Goal: Information Seeking & Learning: Learn about a topic

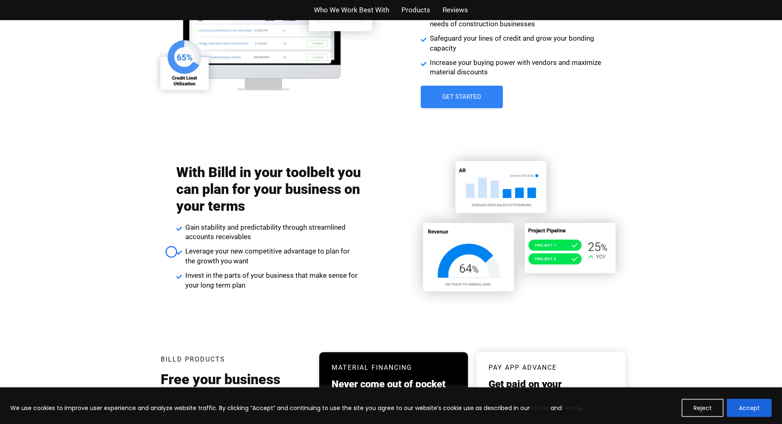
scroll to position [1282, 0]
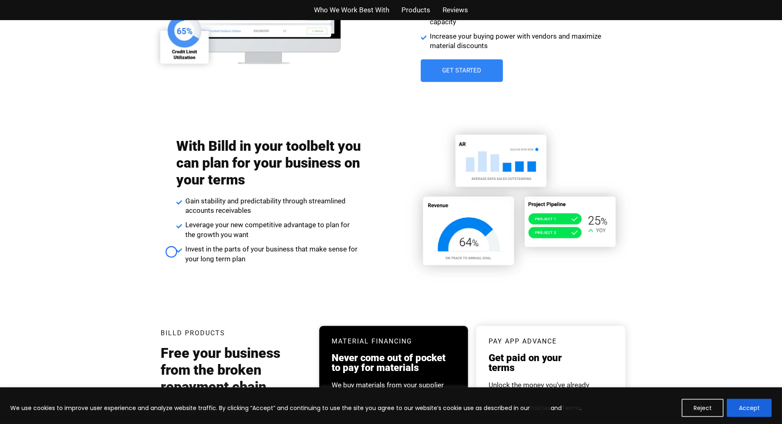
click at [69, 54] on div "Unlock solutions that flex with the changing needs of your business Get project…" at bounding box center [391, 3] width 782 height 194
click at [78, 54] on div "Unlock solutions that flex with the changing needs of your business Get project…" at bounding box center [391, 3] width 782 height 194
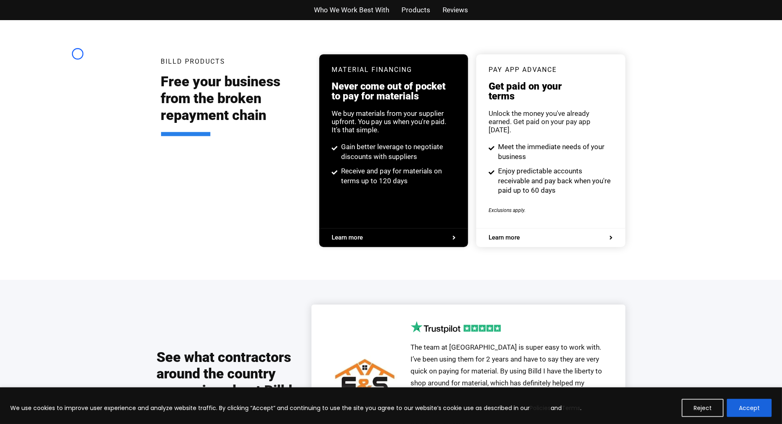
scroll to position [1569, 0]
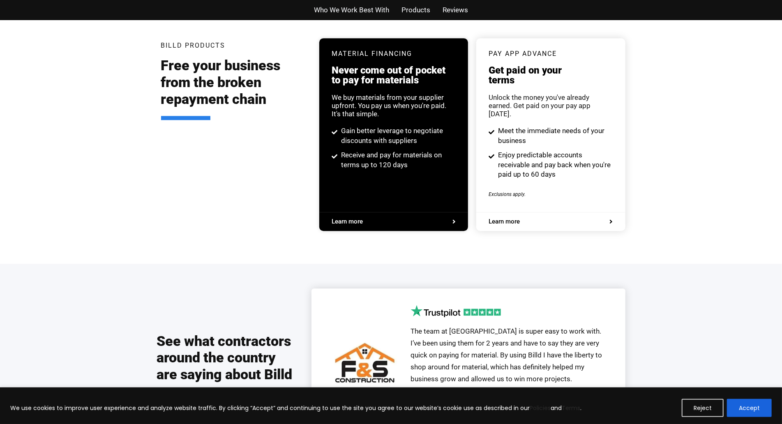
click at [78, 54] on div "Billd Products Free your business from the broken repayment chain Material Fina…" at bounding box center [391, 139] width 782 height 250
click at [72, 53] on div "Billd Products Free your business from the broken repayment chain Material Fina…" at bounding box center [391, 139] width 782 height 250
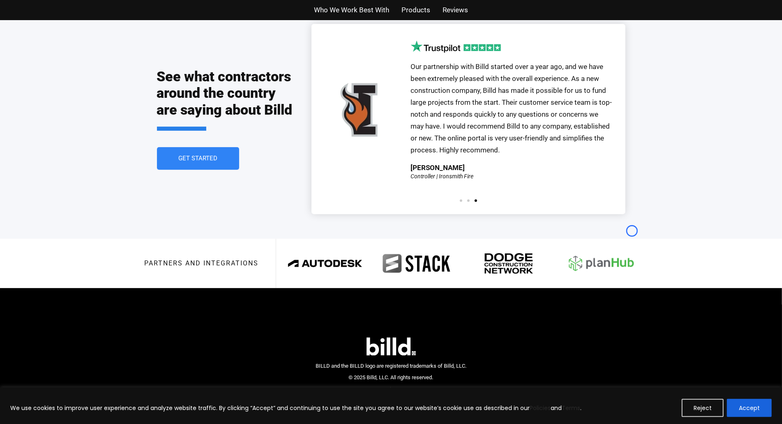
click at [632, 247] on img at bounding box center [600, 263] width 81 height 32
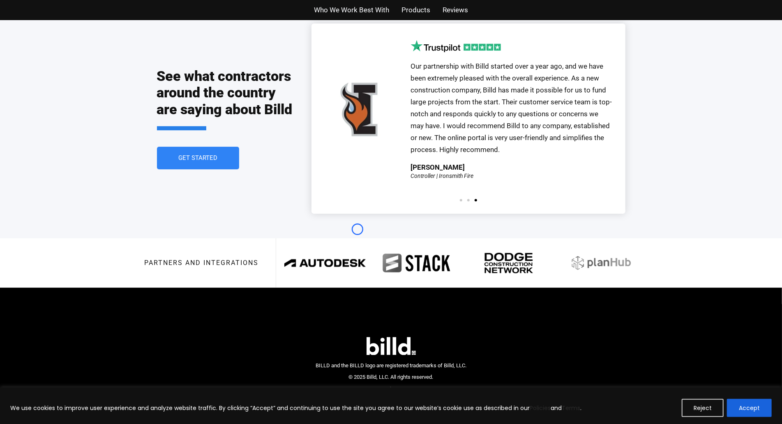
click at [357, 247] on img at bounding box center [324, 263] width 81 height 32
click at [416, 256] on img at bounding box center [416, 263] width 81 height 32
